Goal: Transaction & Acquisition: Purchase product/service

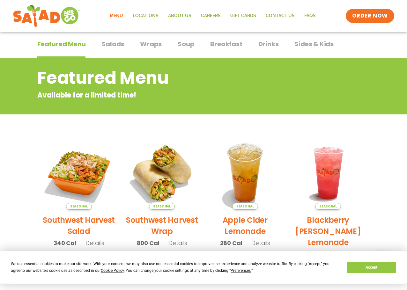
scroll to position [39, 0]
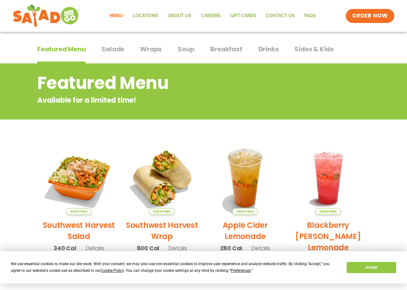
click at [110, 50] on span "Salads" at bounding box center [113, 49] width 23 height 10
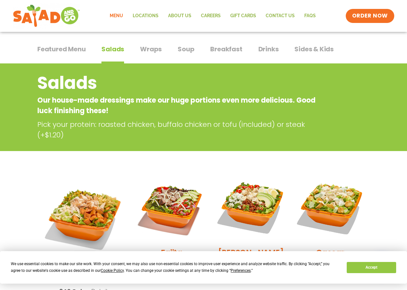
click at [155, 53] on span "Wraps" at bounding box center [151, 49] width 22 height 10
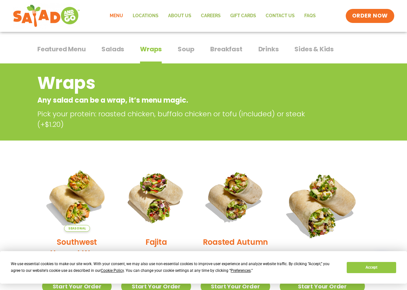
click at [193, 52] on span "Soup" at bounding box center [186, 49] width 17 height 10
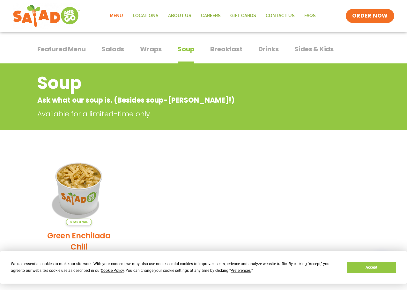
click at [223, 54] on button "Breakfast Breakfast" at bounding box center [226, 53] width 32 height 19
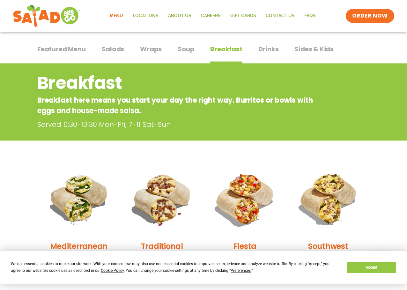
click at [273, 51] on span "Drinks" at bounding box center [269, 49] width 20 height 10
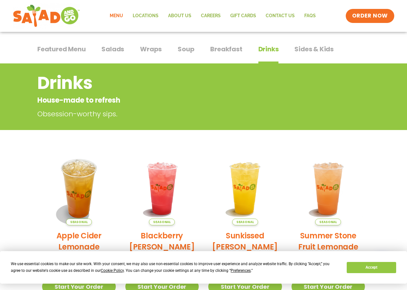
click at [320, 47] on span "Sides & Kids" at bounding box center [314, 49] width 39 height 10
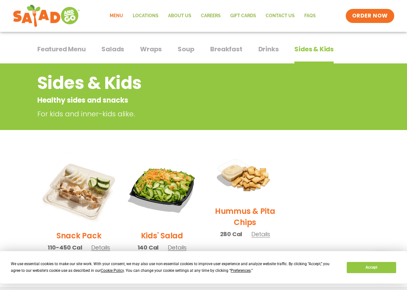
drag, startPoint x: 65, startPoint y: 46, endPoint x: 81, endPoint y: 52, distance: 17.4
click at [65, 46] on span "Featured Menu" at bounding box center [61, 49] width 48 height 10
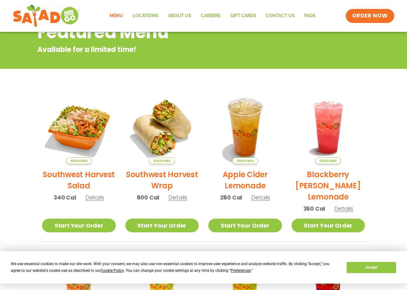
scroll to position [39, 0]
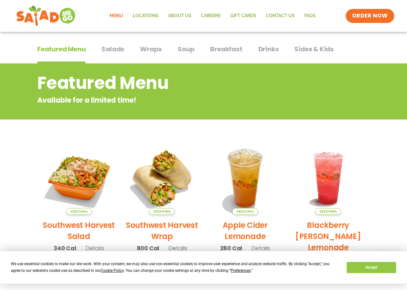
click at [27, 17] on img at bounding box center [46, 15] width 60 height 23
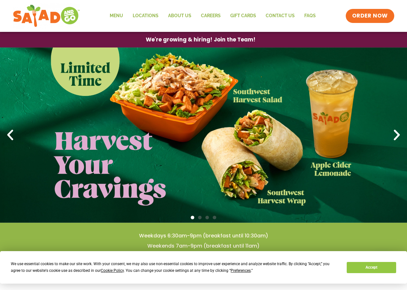
click at [393, 133] on icon "Next slide" at bounding box center [397, 135] width 14 height 14
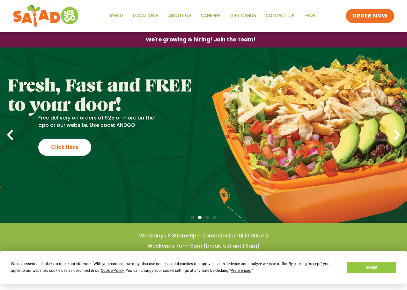
click at [393, 133] on icon "Next slide" at bounding box center [397, 135] width 14 height 14
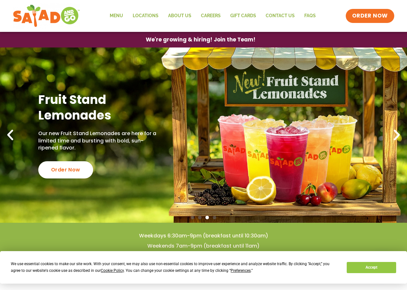
click at [393, 133] on icon "Next slide" at bounding box center [397, 135] width 14 height 14
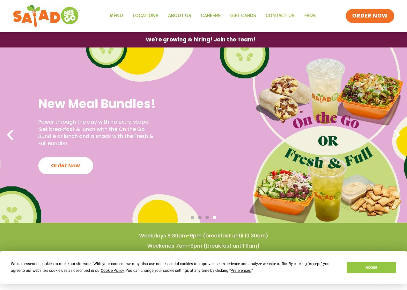
click at [393, 133] on icon "Next slide" at bounding box center [397, 135] width 14 height 14
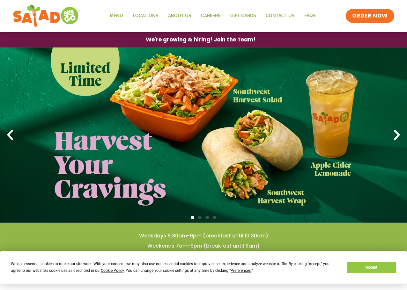
click at [10, 127] on link "1 / 4" at bounding box center [203, 136] width 407 height 176
click at [12, 132] on icon "Previous slide" at bounding box center [10, 135] width 14 height 14
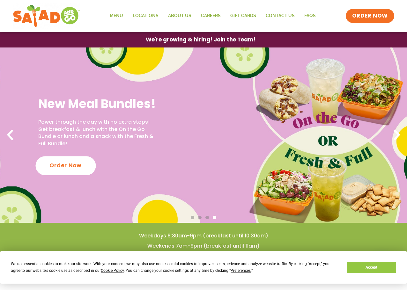
click at [75, 165] on div "Order Now" at bounding box center [65, 165] width 60 height 19
click at [61, 165] on div "Order Now" at bounding box center [65, 165] width 60 height 19
click at [67, 165] on div "Order Now" at bounding box center [65, 165] width 60 height 19
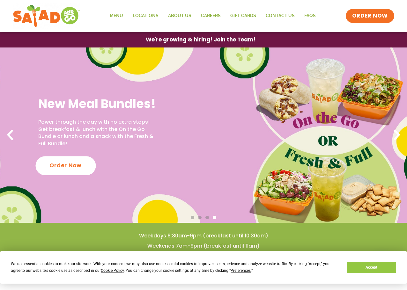
click at [68, 165] on div "Order Now" at bounding box center [65, 165] width 60 height 19
click at [68, 163] on div "Order Now" at bounding box center [65, 165] width 60 height 19
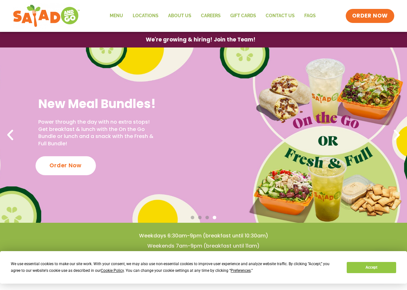
click at [68, 163] on div "Order Now" at bounding box center [65, 165] width 60 height 19
